Goal: Transaction & Acquisition: Book appointment/travel/reservation

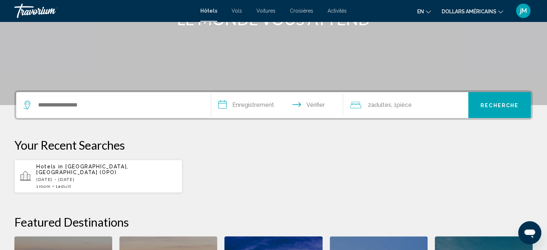
scroll to position [118, 0]
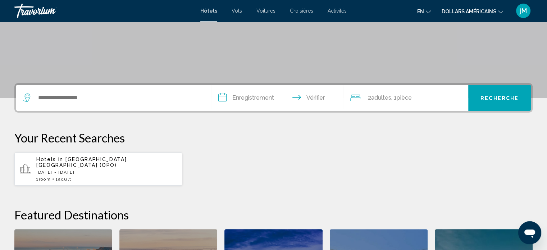
click at [155, 161] on p "Hotels in [GEOGRAPHIC_DATA], [GEOGRAPHIC_DATA] (OPO)" at bounding box center [106, 162] width 140 height 12
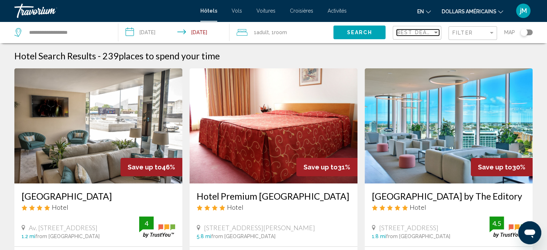
click at [433, 32] on div "Sort by" at bounding box center [436, 32] width 6 height 6
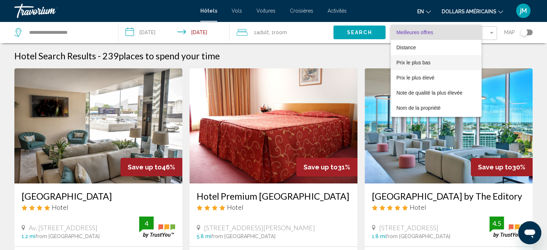
click at [432, 60] on span "Prix ​​le plus bas" at bounding box center [435, 62] width 79 height 15
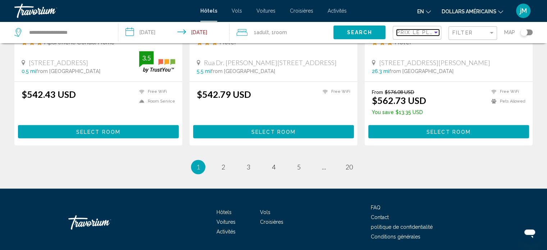
scroll to position [946, 0]
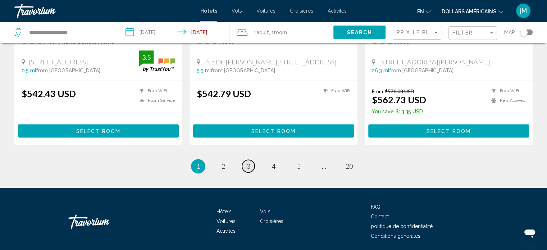
click at [252, 172] on link "page 3" at bounding box center [248, 166] width 13 height 13
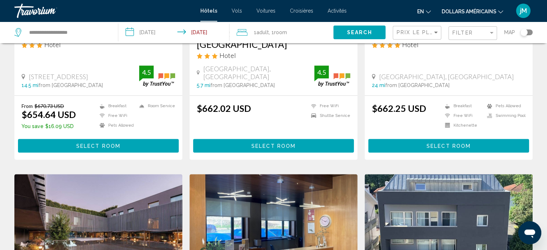
scroll to position [420, 0]
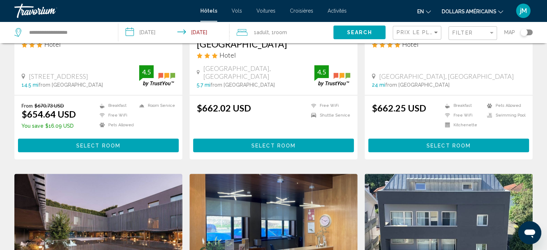
click at [426, 36] on div "Prix ​​le plus bas" at bounding box center [418, 32] width 42 height 13
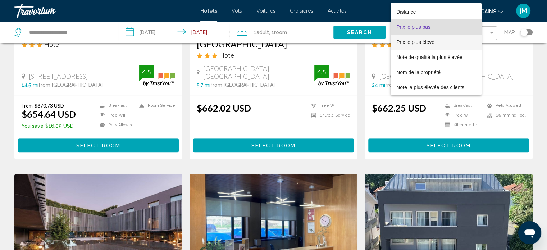
scroll to position [0, 0]
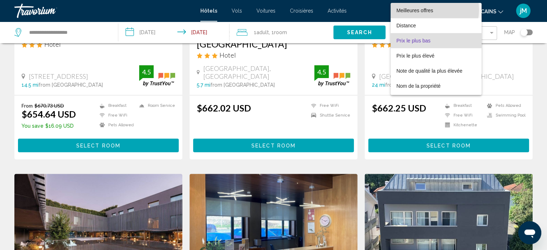
click at [427, 10] on font "Meilleures offres" at bounding box center [414, 11] width 37 height 6
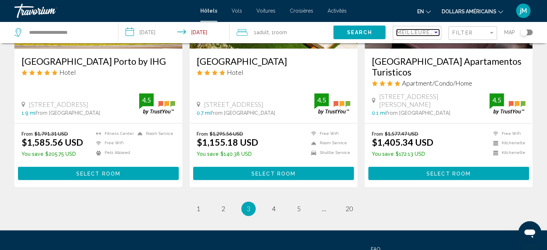
scroll to position [939, 0]
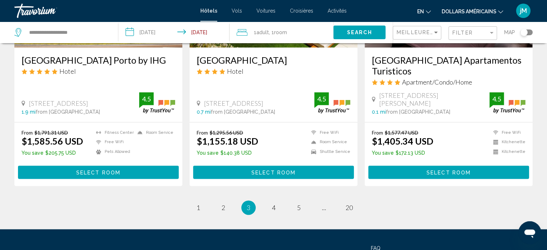
click at [279, 209] on li "page 4" at bounding box center [273, 207] width 14 height 14
click at [275, 204] on link "page 4" at bounding box center [273, 207] width 13 height 13
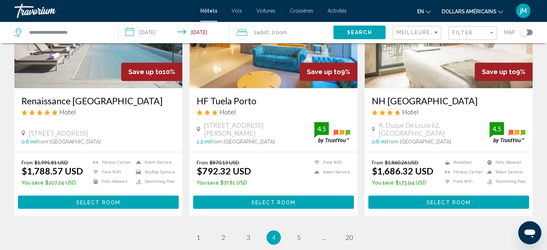
scroll to position [962, 0]
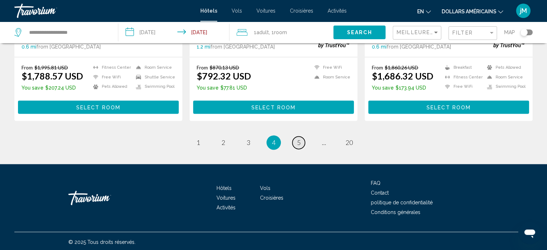
click at [298, 141] on span "5" at bounding box center [299, 142] width 4 height 8
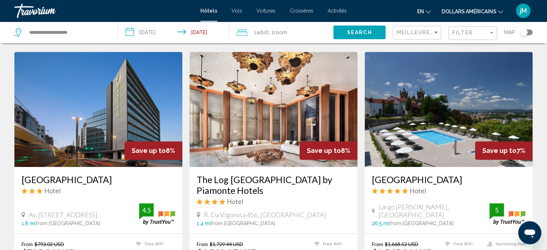
scroll to position [546, 0]
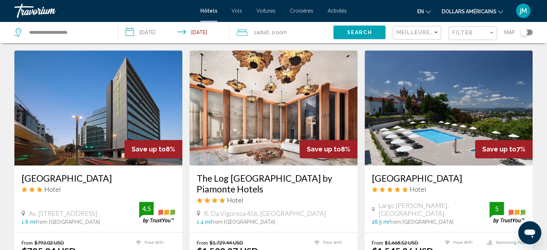
click at [204, 29] on input "**********" at bounding box center [175, 34] width 114 height 24
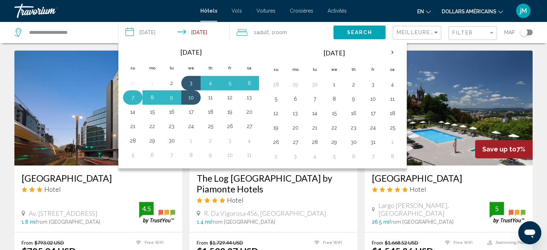
click at [131, 94] on button "7" at bounding box center [133, 97] width 12 height 10
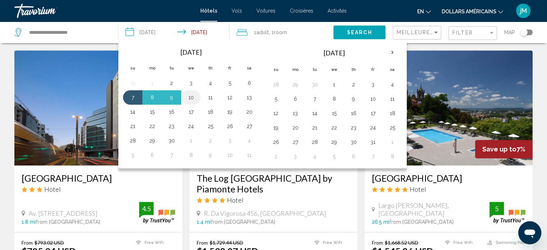
click at [187, 94] on button "10" at bounding box center [191, 97] width 12 height 10
type input "**********"
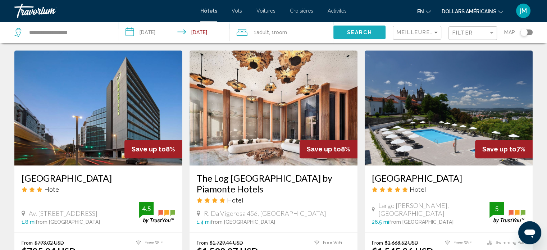
click at [360, 35] on span "Search" at bounding box center [359, 33] width 25 height 6
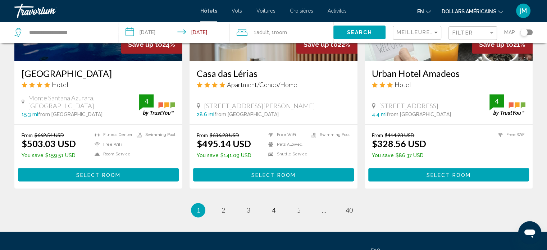
scroll to position [898, 0]
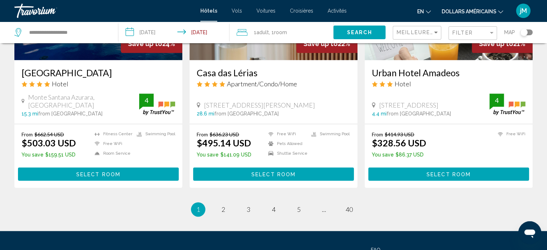
click at [530, 34] on div "Toggle map" at bounding box center [526, 32] width 12 height 6
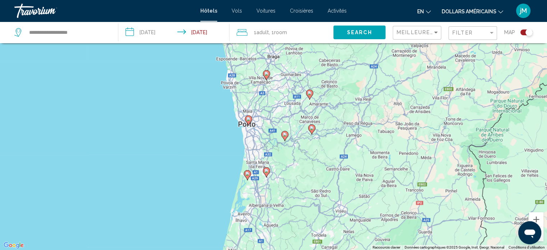
click at [250, 125] on gmp-advanced-marker "Contenu principal" at bounding box center [248, 120] width 7 height 11
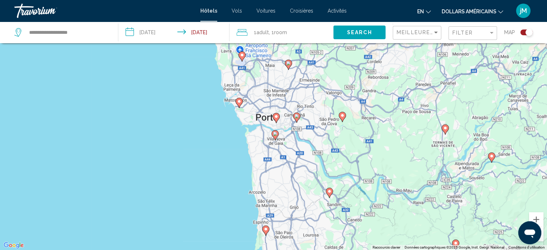
click at [275, 136] on icon "Contenu principal" at bounding box center [275, 134] width 6 height 9
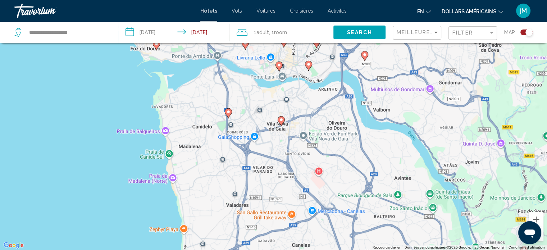
click at [283, 119] on image "Contenu principal" at bounding box center [281, 120] width 4 height 4
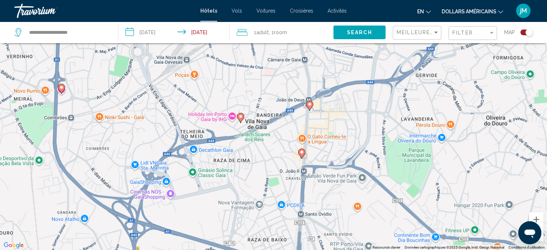
click at [244, 119] on div "Pour naviguer, appuyez sur les touches fléchées. Pour activer le glissement ave…" at bounding box center [273, 125] width 547 height 250
click at [243, 120] on gmp-advanced-marker "Contenu principal" at bounding box center [240, 118] width 7 height 11
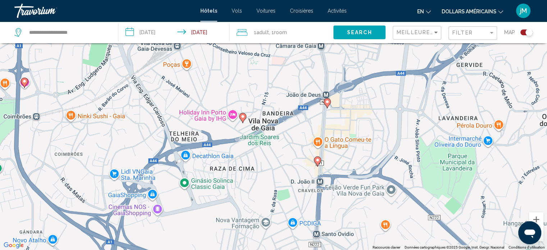
click at [243, 120] on div "Pour naviguer, appuyez sur les touches fléchées. Pour activer le glissement ave…" at bounding box center [273, 125] width 547 height 250
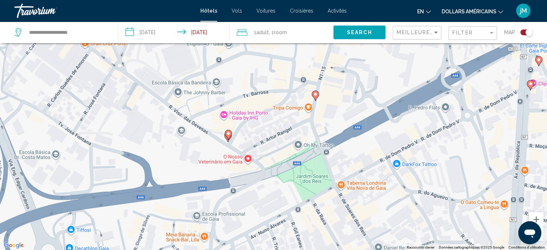
click at [226, 135] on image "Contenu principal" at bounding box center [228, 133] width 4 height 4
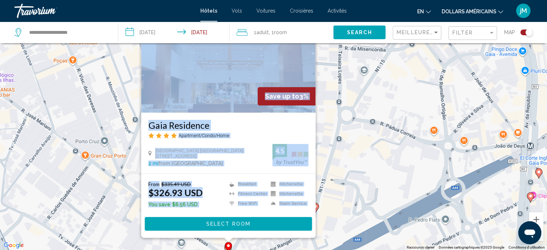
click at [354, 146] on div "Pour activer le glissement avec le clavier, appuyez sur Alt+Entrée. Une fois ce…" at bounding box center [273, 125] width 547 height 250
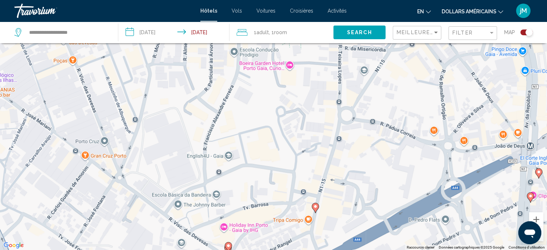
click at [316, 203] on icon "Contenu principal" at bounding box center [315, 207] width 6 height 9
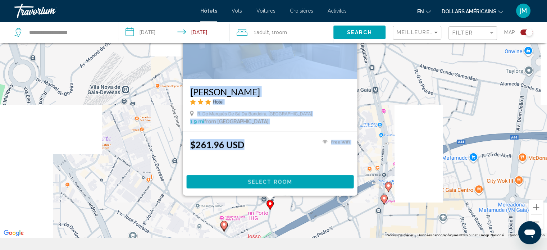
scroll to position [80, 0]
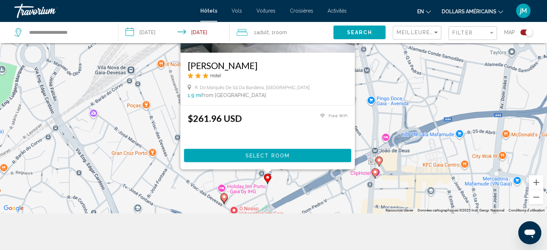
click at [221, 194] on gmp-advanced-marker "Contenu principal" at bounding box center [223, 198] width 7 height 11
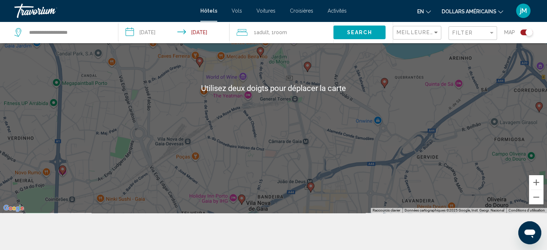
scroll to position [86, 0]
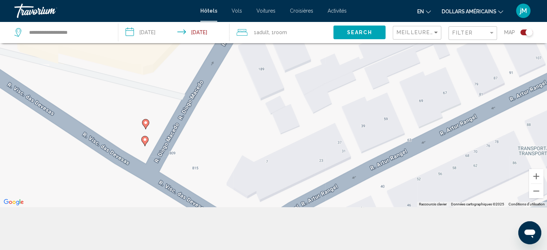
click at [145, 140] on image "Contenu principal" at bounding box center [145, 139] width 4 height 4
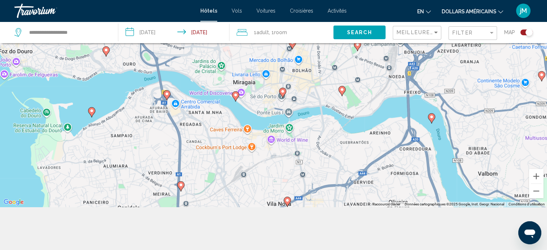
click at [342, 89] on image "Contenu principal" at bounding box center [342, 89] width 4 height 4
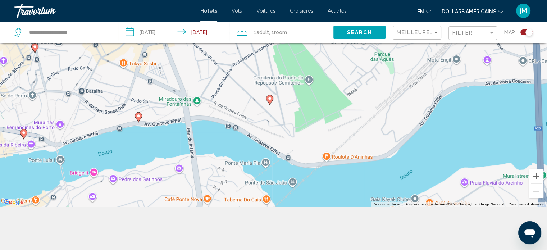
click at [269, 98] on image "Contenu principal" at bounding box center [270, 98] width 4 height 4
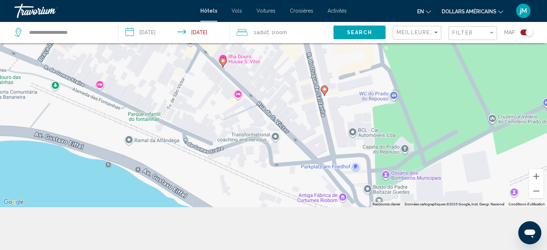
click at [325, 91] on image "Contenu principal" at bounding box center [324, 89] width 4 height 4
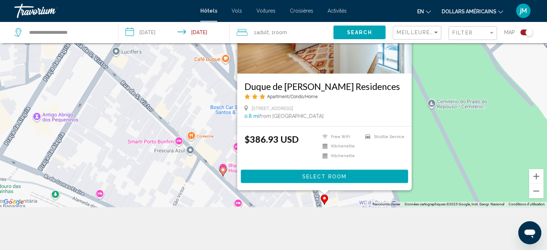
click at [223, 169] on image "Contenu principal" at bounding box center [223, 170] width 4 height 4
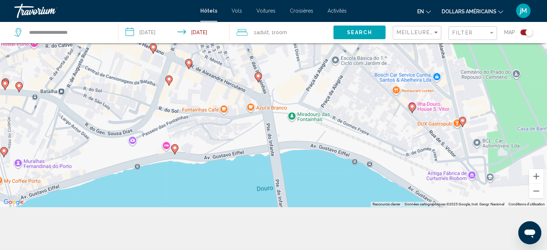
click at [174, 147] on image "Contenu principal" at bounding box center [175, 148] width 4 height 4
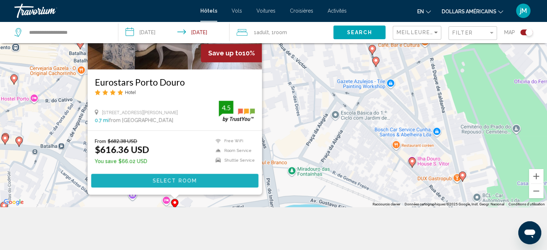
click at [186, 181] on span "Select Room" at bounding box center [174, 181] width 44 height 6
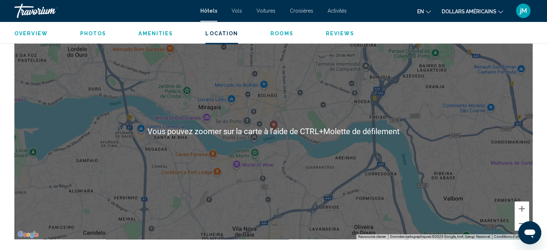
scroll to position [701, 0]
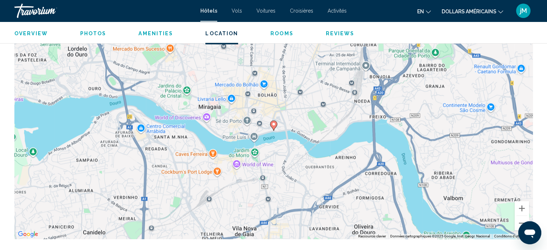
click at [424, 11] on button "en Anglais Espagnol Français italien Portugais russe" at bounding box center [424, 11] width 14 height 10
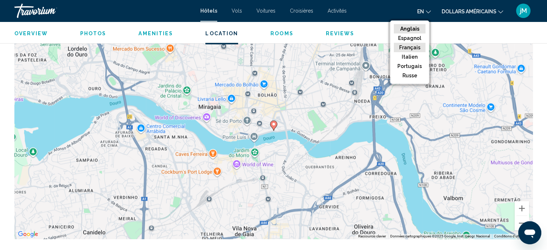
click at [415, 47] on font "Français" at bounding box center [409, 48] width 21 height 6
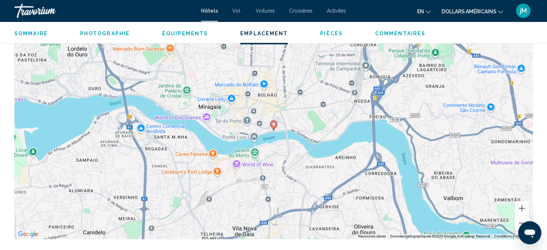
click at [475, 12] on font "dollars américains" at bounding box center [469, 12] width 55 height 6
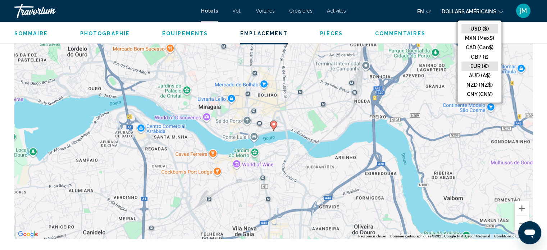
click at [491, 66] on button "EUR (€)" at bounding box center [479, 65] width 36 height 9
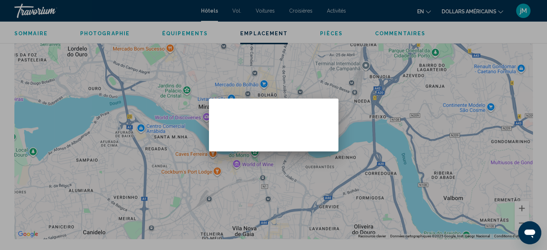
scroll to position [0, 0]
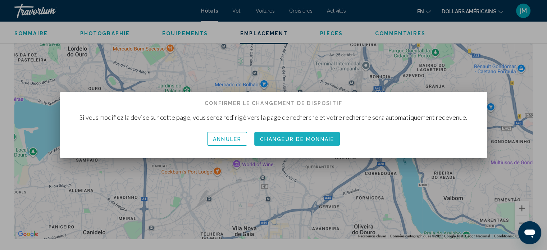
click at [333, 136] on font "Changeur de monnaie" at bounding box center [297, 139] width 74 height 6
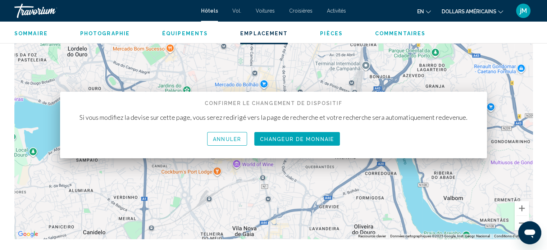
scroll to position [701, 0]
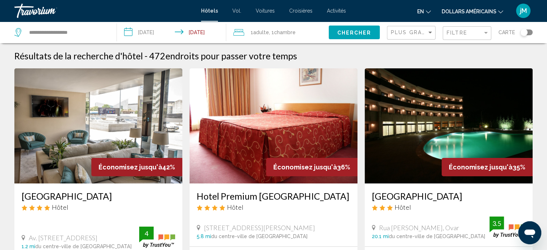
click at [261, 86] on img "Contenu principal" at bounding box center [274, 125] width 168 height 115
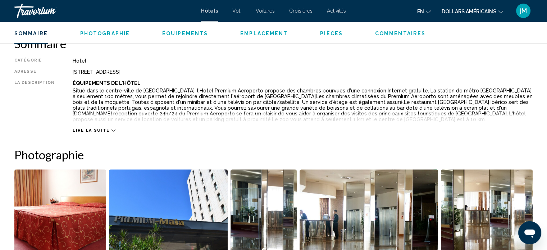
scroll to position [238, 0]
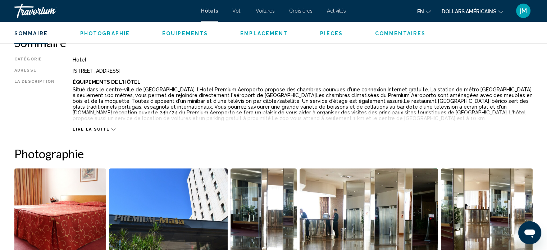
click at [101, 129] on span "Lire la suite" at bounding box center [91, 129] width 37 height 5
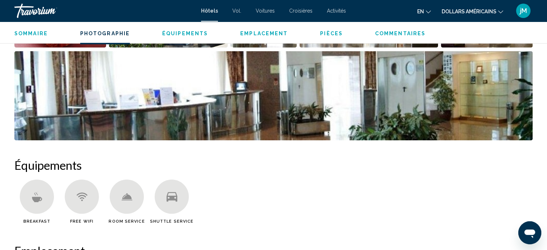
scroll to position [442, 0]
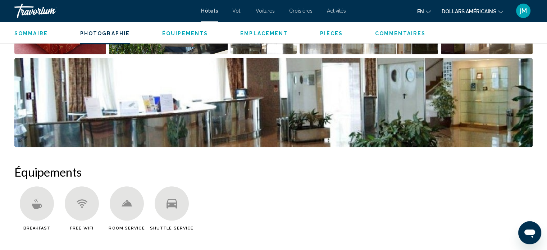
click at [206, 13] on font "Hôtels" at bounding box center [209, 11] width 17 height 6
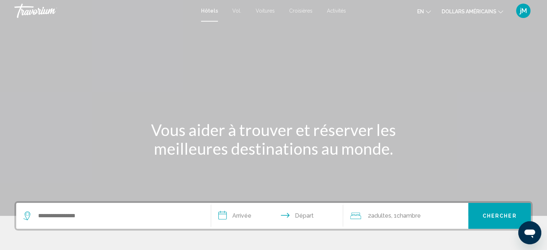
click at [464, 11] on font "dollars américains" at bounding box center [469, 12] width 55 height 6
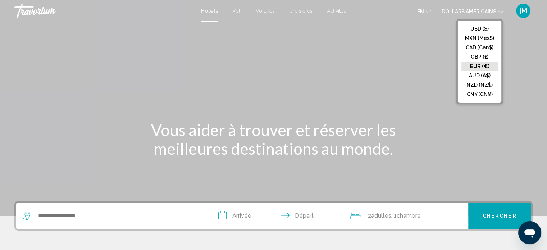
click at [481, 64] on button "EUR (€)" at bounding box center [479, 65] width 36 height 9
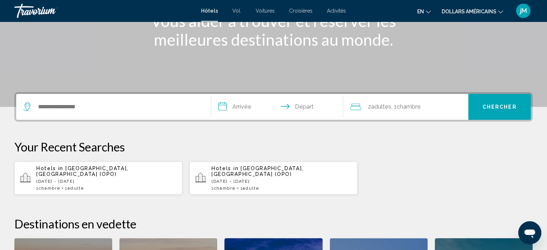
scroll to position [109, 0]
click at [143, 178] on p "[DATE] - [DATE]" at bounding box center [106, 180] width 140 height 5
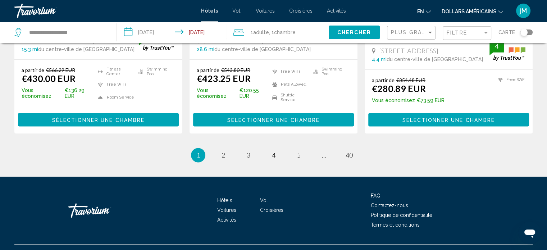
scroll to position [994, 0]
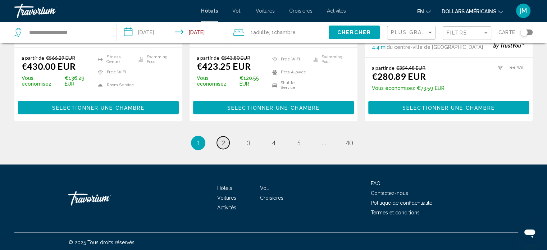
click at [222, 140] on span "2" at bounding box center [224, 143] width 4 height 8
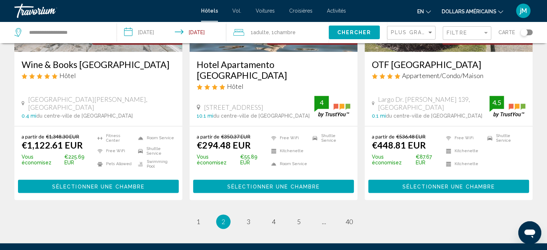
scroll to position [945, 0]
click at [246, 215] on link "page 3" at bounding box center [248, 221] width 13 height 13
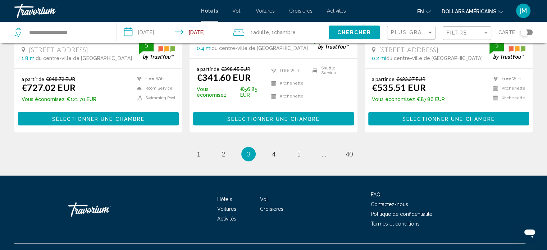
scroll to position [986, 0]
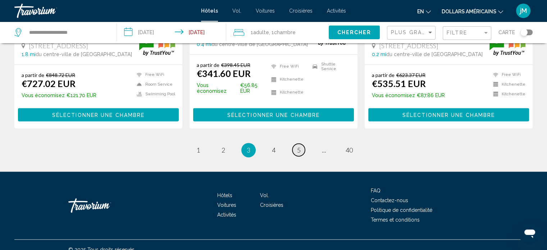
click at [295, 143] on link "page 5" at bounding box center [298, 149] width 13 height 13
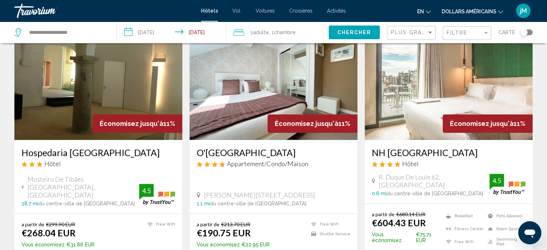
scroll to position [310, 0]
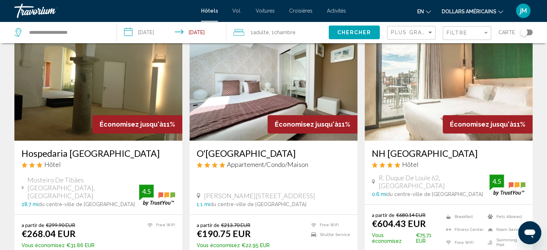
click at [420, 148] on h3 "NH [GEOGRAPHIC_DATA]" at bounding box center [449, 153] width 154 height 11
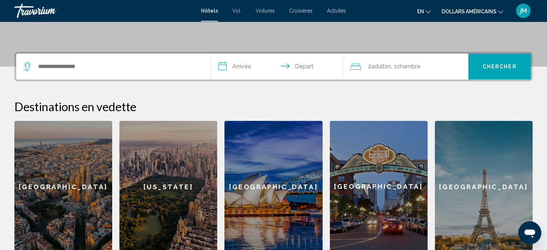
scroll to position [148, 0]
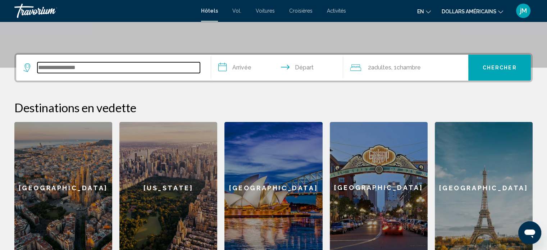
click at [129, 67] on input "Search widget" at bounding box center [118, 67] width 163 height 11
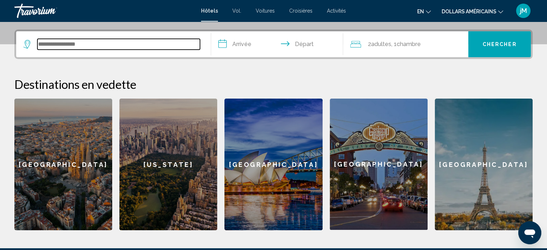
scroll to position [177, 0]
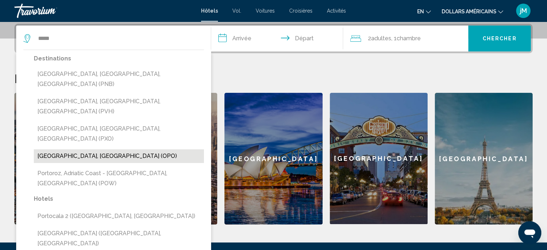
click at [102, 149] on button "[GEOGRAPHIC_DATA], [GEOGRAPHIC_DATA] (OPO)" at bounding box center [119, 156] width 170 height 14
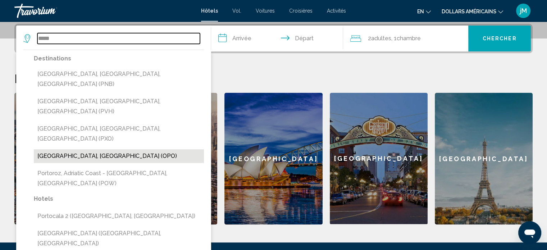
type input "**********"
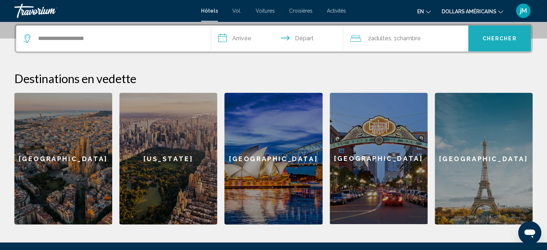
click at [502, 38] on span "Chercher" at bounding box center [500, 39] width 34 height 6
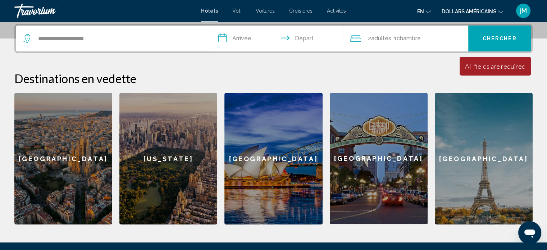
click at [241, 41] on input "**********" at bounding box center [278, 40] width 135 height 28
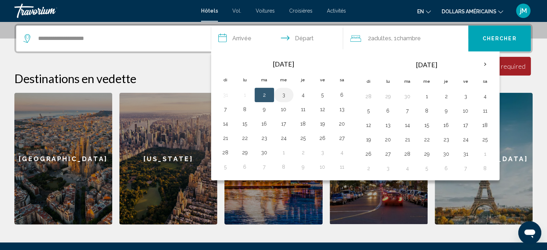
click at [286, 95] on button "3" at bounding box center [284, 95] width 12 height 10
click at [339, 93] on button "6" at bounding box center [342, 95] width 12 height 10
type input "**********"
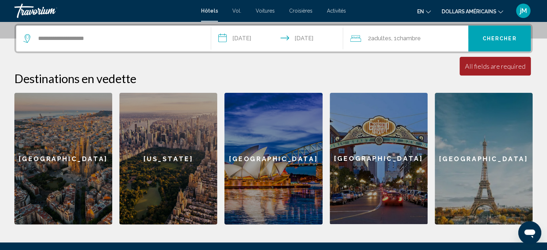
click at [409, 42] on span ", 1 Chambre pièces" at bounding box center [405, 38] width 29 height 10
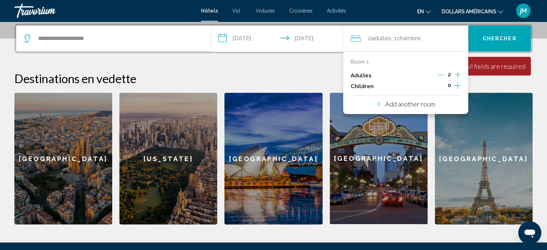
click at [441, 74] on icon "Decrement adults" at bounding box center [441, 75] width 6 height 6
click at [493, 66] on div "All fields are required" at bounding box center [495, 66] width 60 height 8
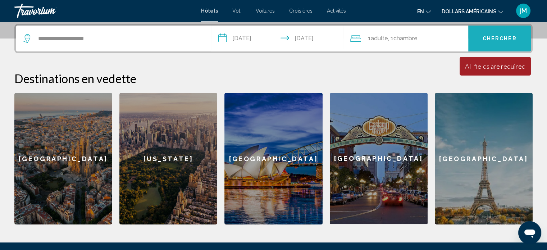
click at [493, 47] on button "Chercher" at bounding box center [499, 39] width 63 height 26
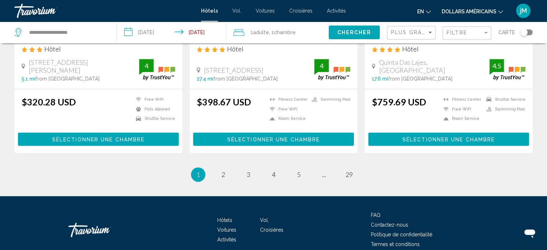
scroll to position [972, 0]
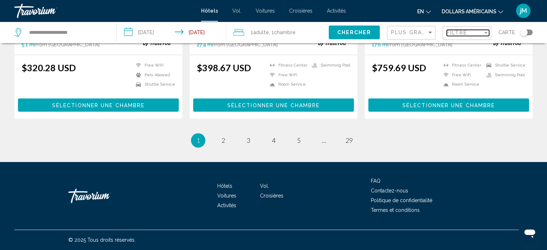
click at [459, 34] on span "Filtre" at bounding box center [457, 33] width 20 height 6
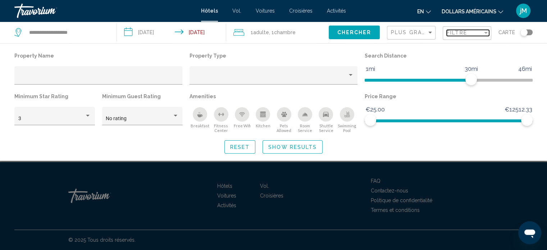
click at [459, 34] on span "Filtre" at bounding box center [457, 33] width 20 height 6
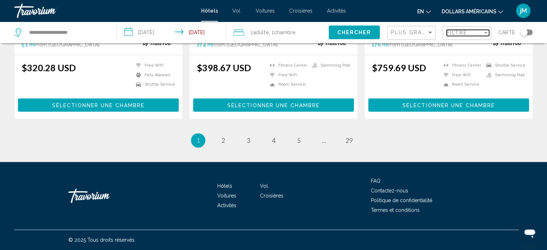
click at [459, 34] on span "Filtre" at bounding box center [457, 33] width 20 height 6
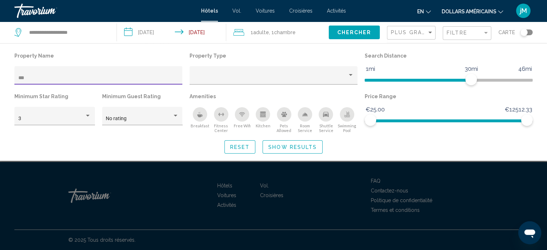
scroll to position [202, 0]
type input "***"
click at [288, 144] on span "Show Results" at bounding box center [292, 147] width 49 height 6
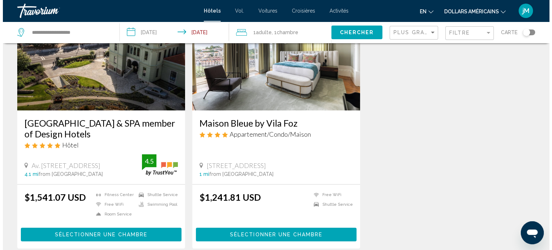
scroll to position [0, 0]
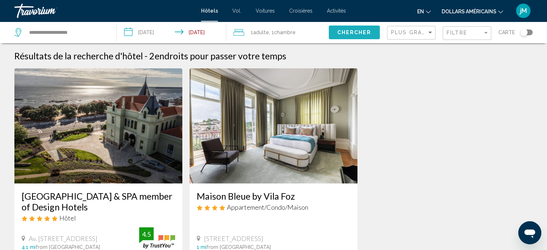
click at [367, 31] on span "Chercher" at bounding box center [354, 33] width 34 height 6
click at [280, 29] on span "Chambre" at bounding box center [285, 32] width 22 height 6
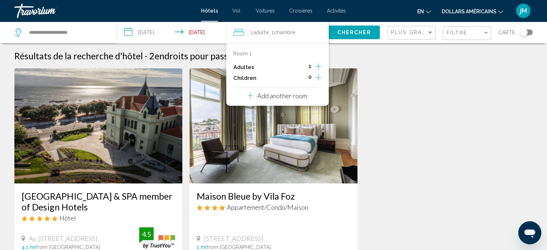
click at [280, 29] on span "Chambre" at bounding box center [285, 32] width 22 height 6
click at [427, 35] on span "Plus grandes économies" at bounding box center [434, 32] width 86 height 6
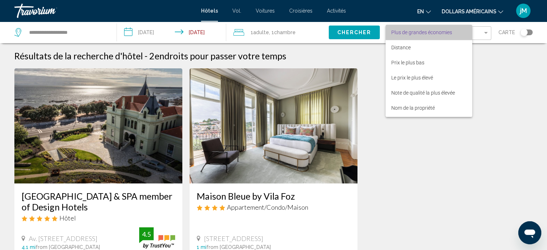
click at [427, 35] on font "Plus de grandes économies" at bounding box center [421, 32] width 61 height 6
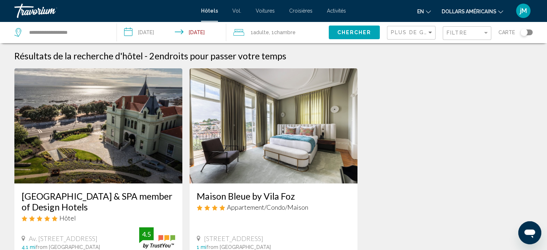
click at [512, 40] on div "Carte" at bounding box center [515, 33] width 34 height 22
click at [467, 31] on span "Filtre" at bounding box center [457, 33] width 20 height 6
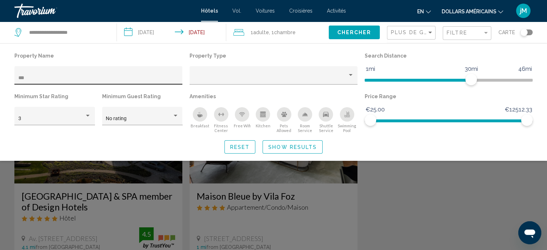
click at [148, 74] on div "***" at bounding box center [98, 77] width 160 height 15
type input "*"
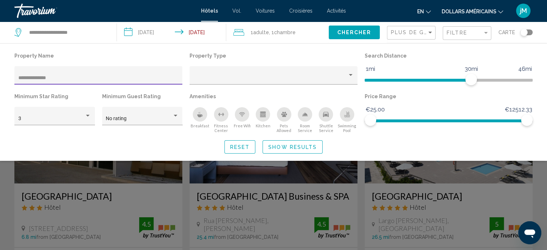
type input "**********"
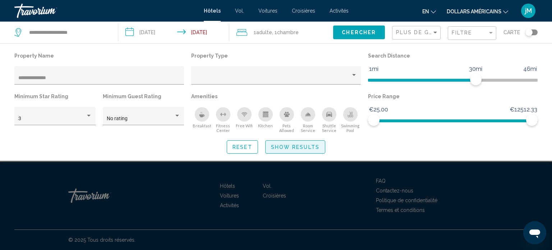
click at [290, 143] on button "Show Results" at bounding box center [295, 146] width 60 height 13
